Goal: Ask a question

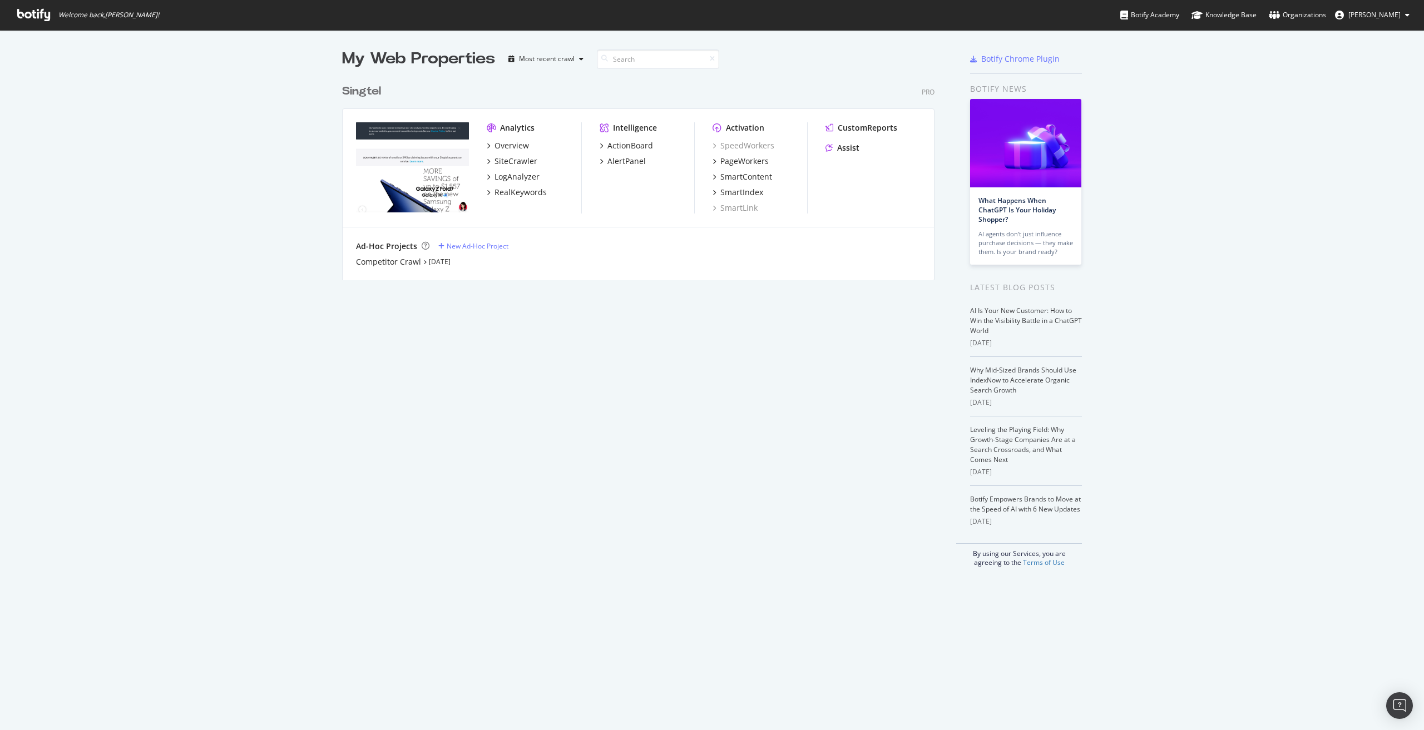
scroll to position [722, 1407]
click at [838, 148] on div "Assist" at bounding box center [848, 147] width 22 height 11
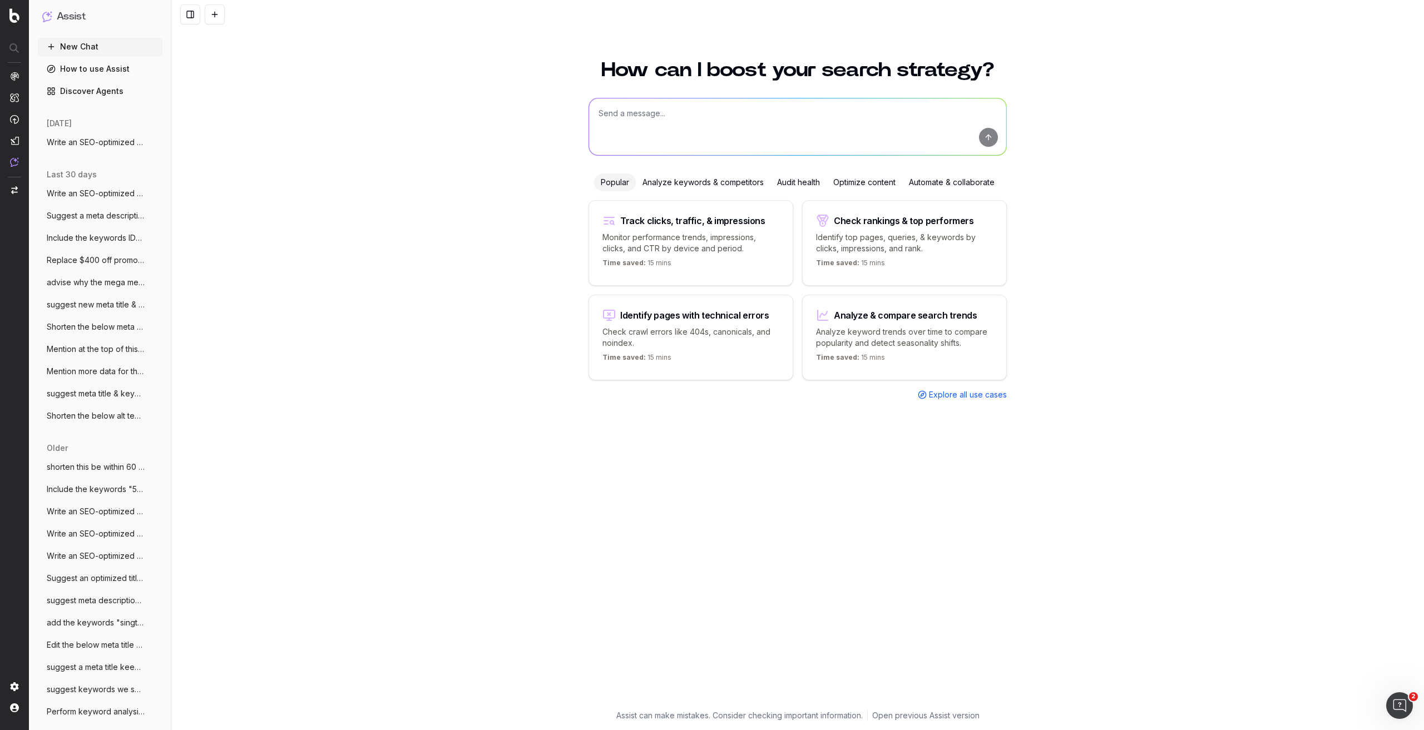
click at [891, 131] on textarea at bounding box center [797, 126] width 417 height 57
click at [817, 102] on textarea at bounding box center [797, 126] width 417 height 57
paste textarea "Be it standard fixes or advanced repairs, you can count on us. Our repairs are …"
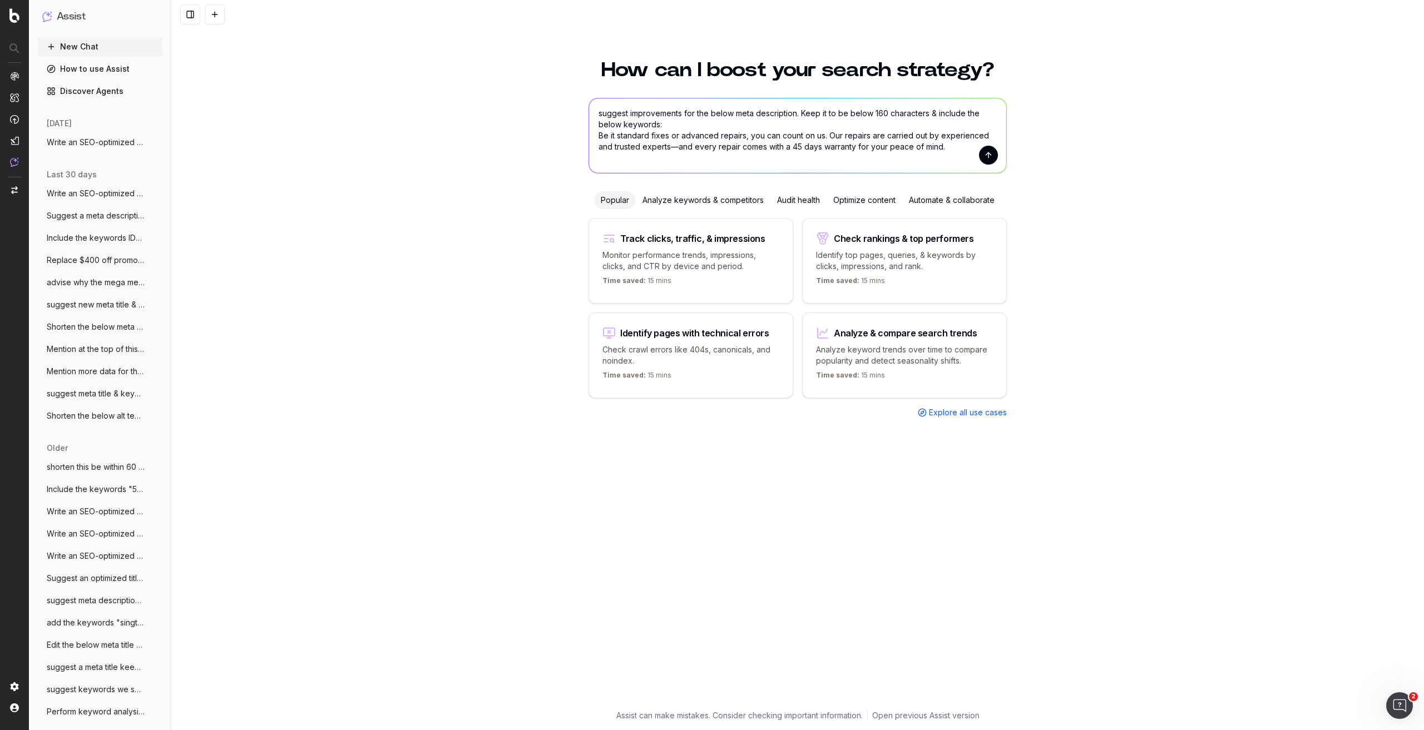
click at [715, 131] on textarea "suggest improvements for the below meta description. Keep it to be below 160 ch…" at bounding box center [797, 135] width 417 height 75
click at [707, 123] on textarea "suggest improvements for the below meta description. Keep it to be below 160 ch…" at bounding box center [797, 135] width 417 height 75
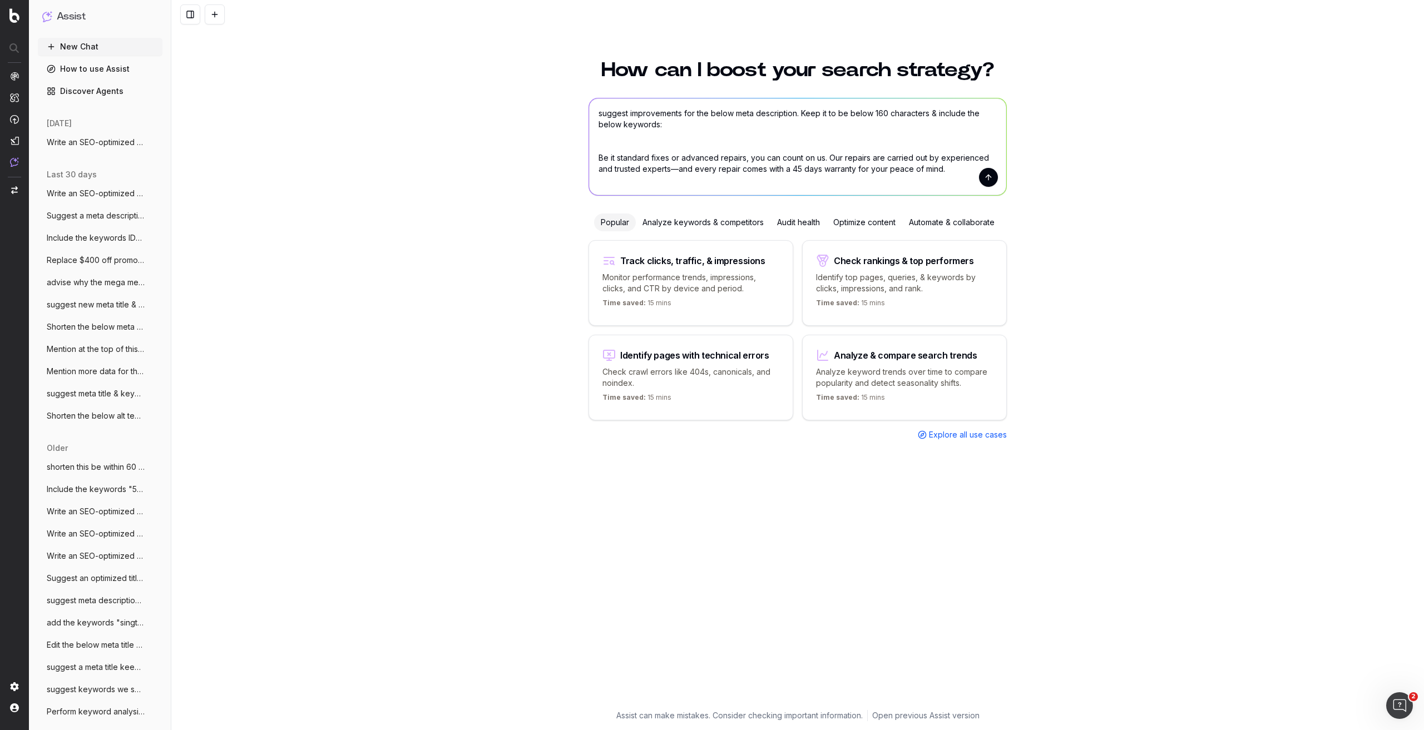
click at [688, 137] on textarea "suggest improvements for the below meta description. Keep it to be below 160 ch…" at bounding box center [797, 146] width 417 height 97
click at [685, 131] on textarea "suggest improvements for the below meta description. Keep it to be below 160 ch…" at bounding box center [797, 146] width 417 height 97
click at [690, 127] on textarea "suggest improvements for the below meta description. Keep it to be below 160 ch…" at bounding box center [797, 146] width 417 height 97
paste textarea "phone repair"
drag, startPoint x: 967, startPoint y: 115, endPoint x: 662, endPoint y: 125, distance: 304.4
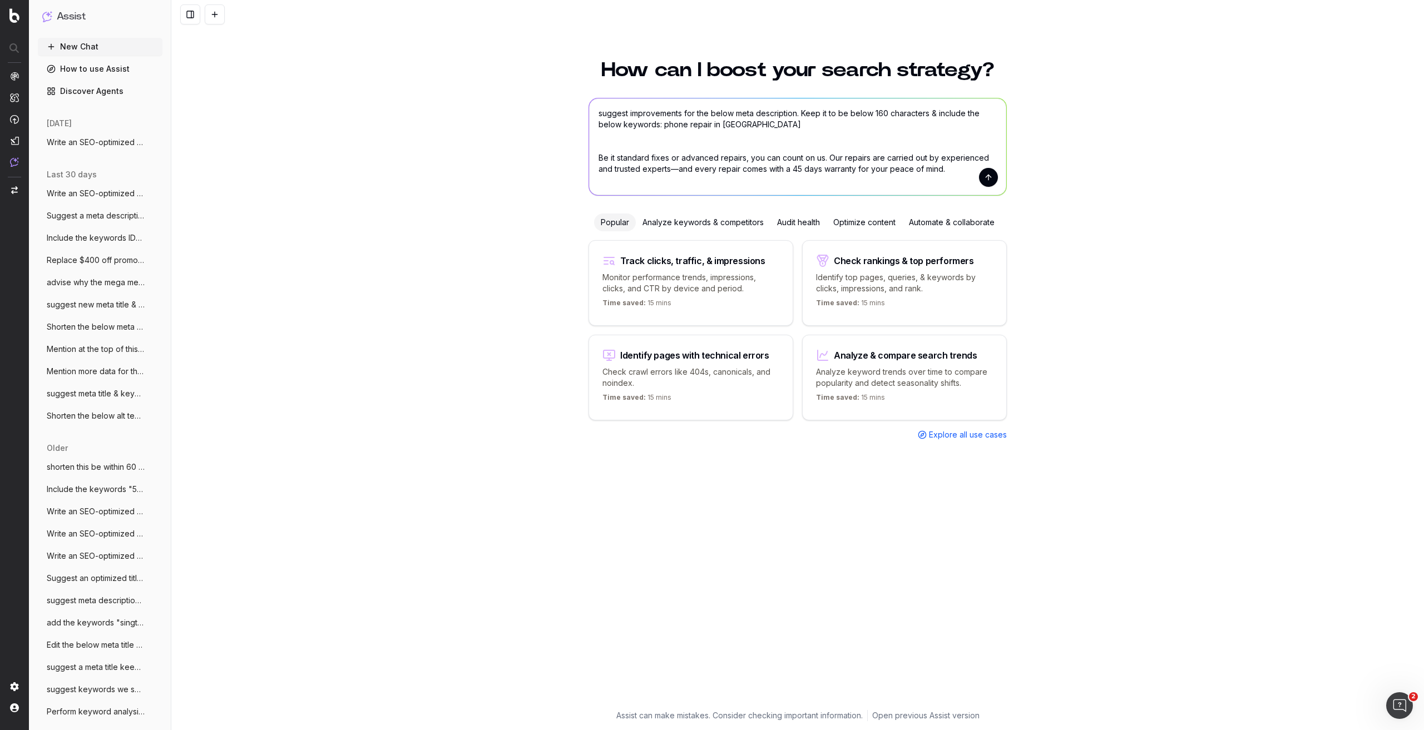
click at [661, 124] on textarea "suggest improvements for the below meta description. Keep it to be below 160 ch…" at bounding box center [797, 146] width 417 height 97
click at [784, 125] on textarea "suggest improvements for the below meta description. Keep it to be below 160 ch…" at bounding box center [797, 146] width 417 height 97
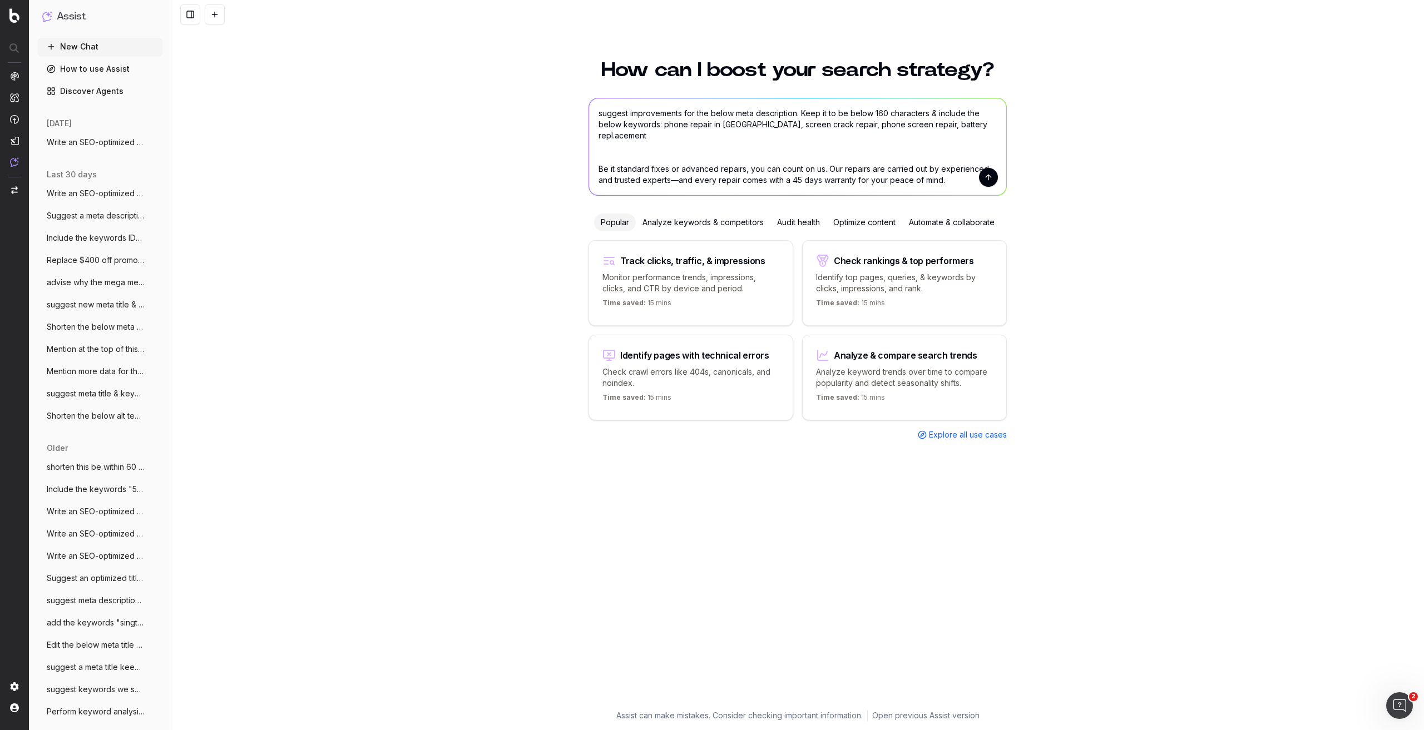
click at [962, 126] on textarea "suggest improvements for the below meta description. Keep it to be below 160 ch…" at bounding box center [797, 146] width 417 height 97
click at [795, 113] on textarea "suggest improvements for the below meta description. Keep it to be below 160 ch…" at bounding box center [797, 146] width 417 height 97
paste textarea "https://www.singtel.com/personal/products-services/lifestyle-services/mobile-ca…"
click at [885, 149] on textarea "suggest improvements for the below meta description for this page https://www.s…" at bounding box center [797, 146] width 417 height 97
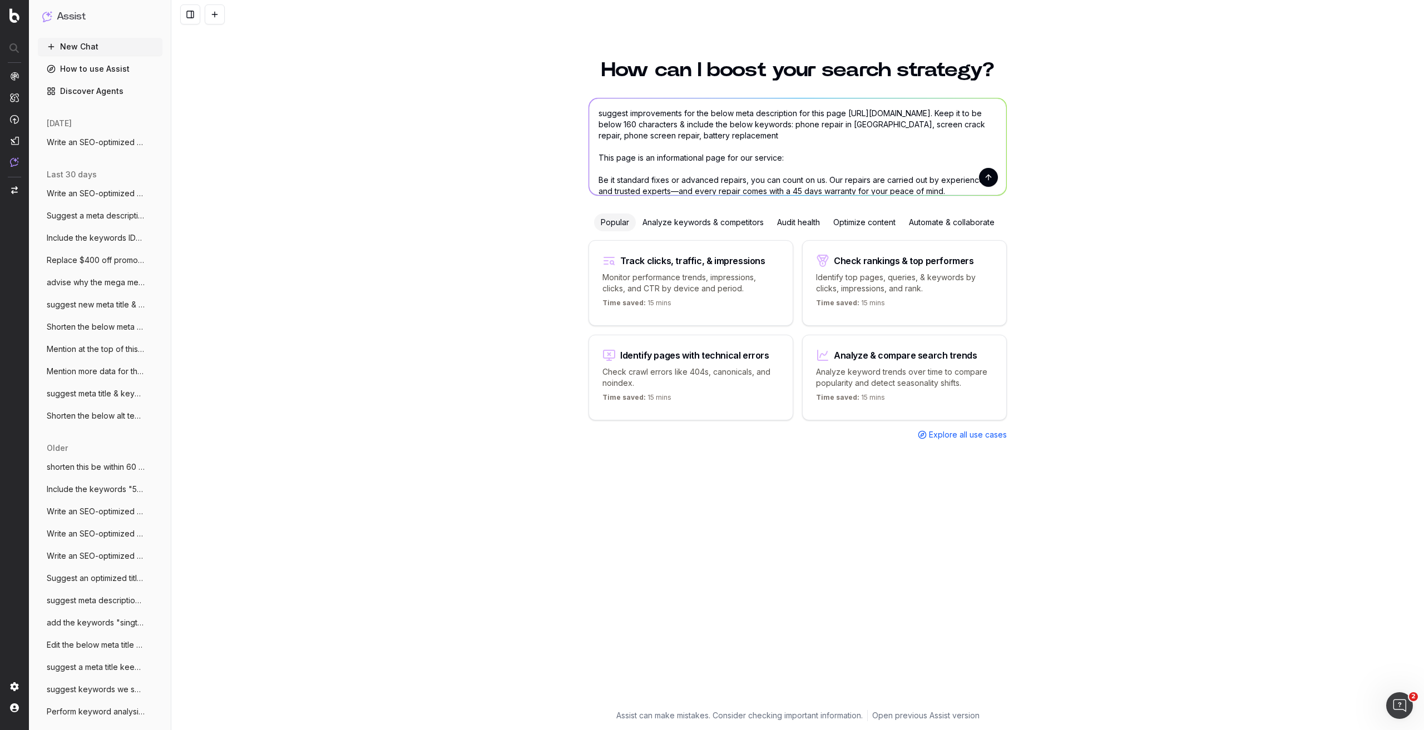
paste textarea "Singtel MobileCare​"
type textarea "suggest improvements for the below meta description for this page https://www.s…"
click at [989, 175] on button "submit" at bounding box center [988, 177] width 19 height 19
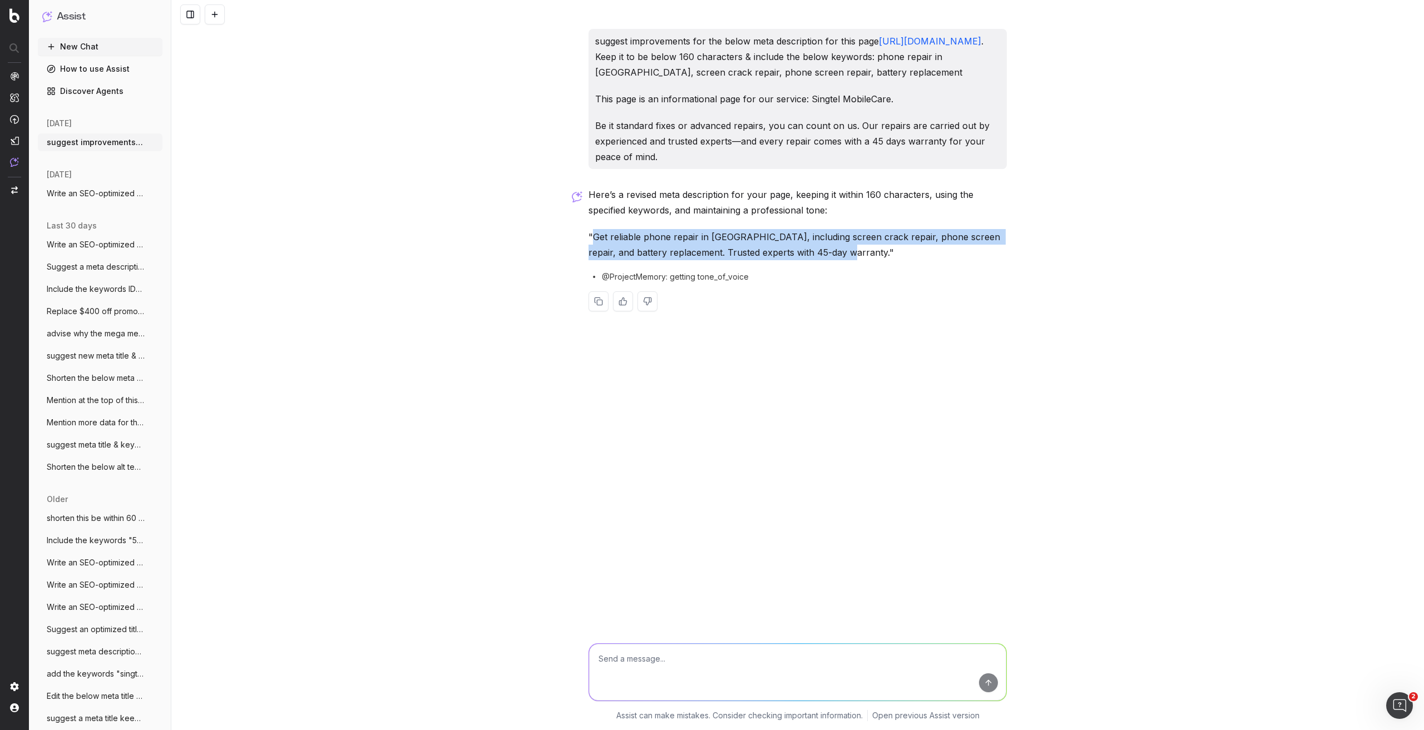
drag, startPoint x: 593, startPoint y: 252, endPoint x: 840, endPoint y: 265, distance: 247.3
click at [840, 260] on p ""Get reliable phone repair in Singapore, including screen crack repair, phone s…" at bounding box center [797, 244] width 418 height 31
copy p "Get reliable phone repair in Singapore, including screen crack repair, phone sc…"
